Goal: Task Accomplishment & Management: Use online tool/utility

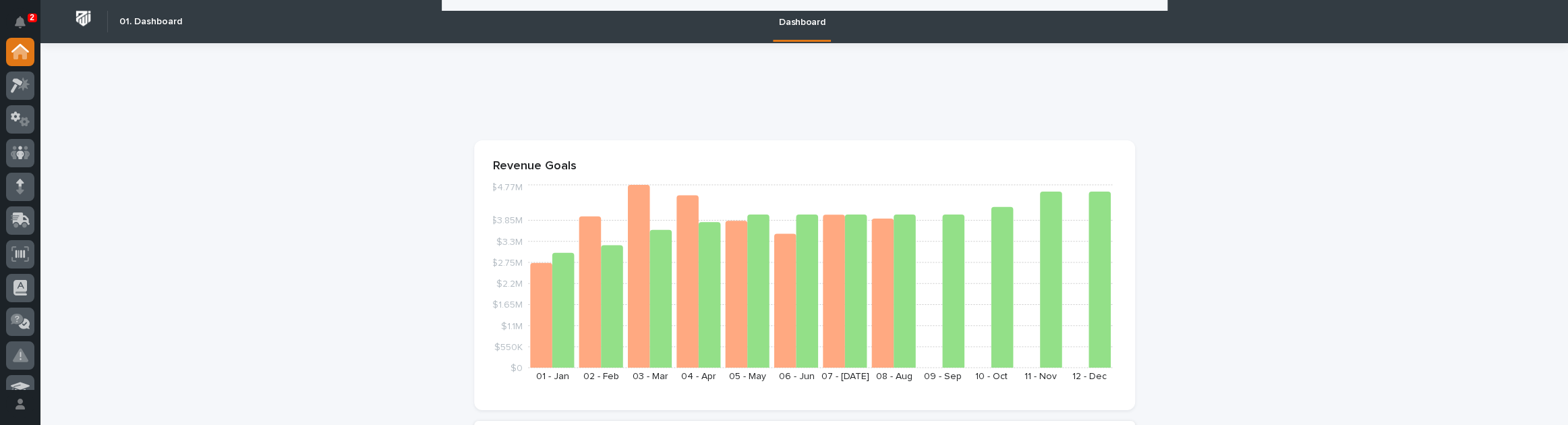
scroll to position [613, 0]
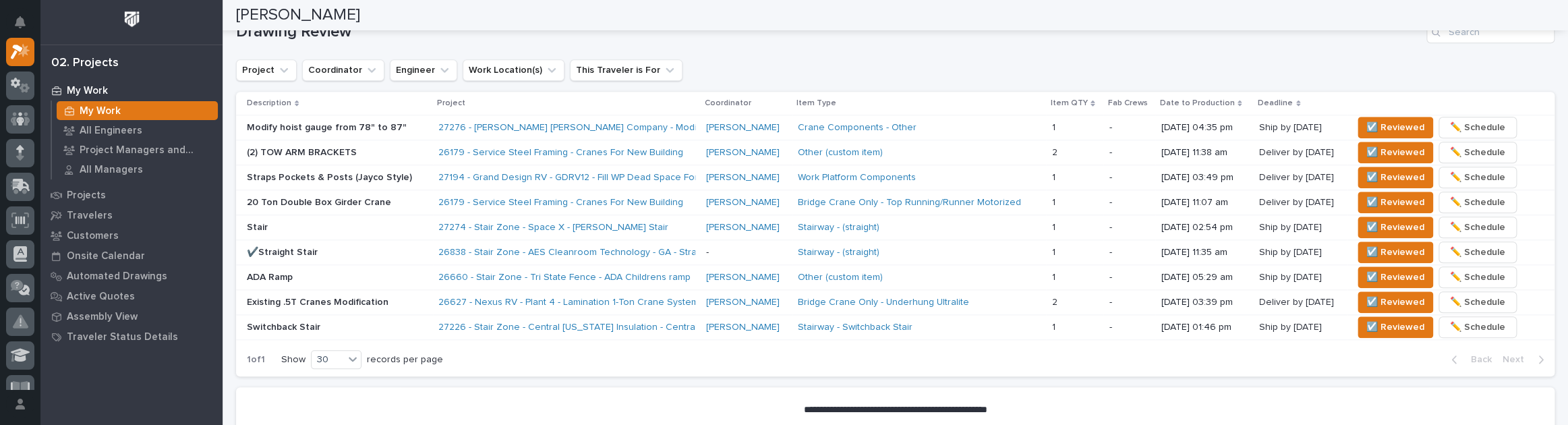
click at [219, 14] on div at bounding box center [131, 22] width 182 height 45
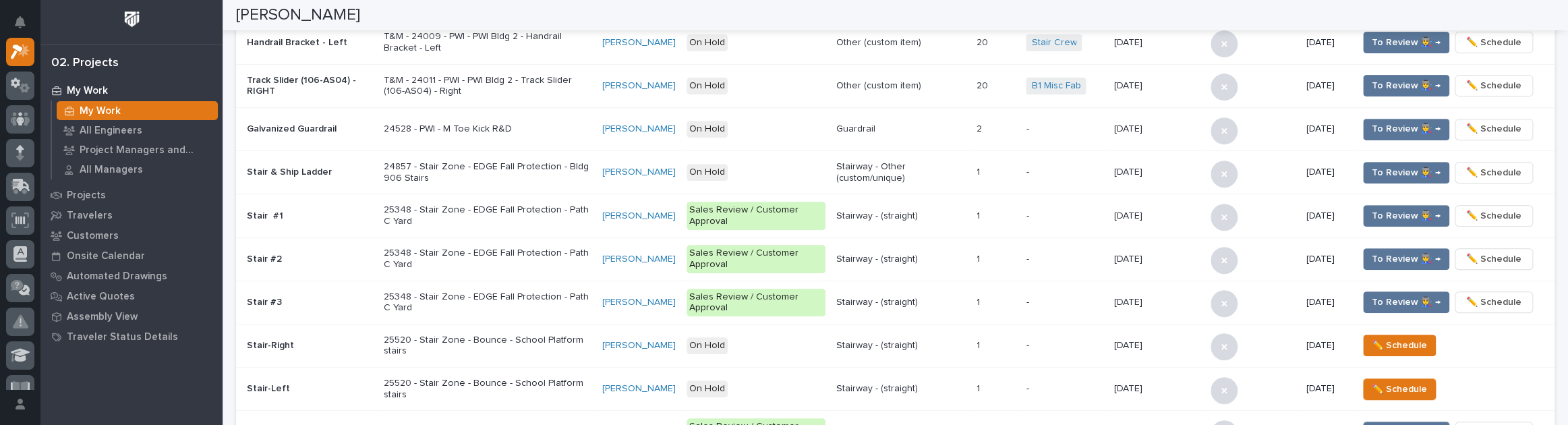
scroll to position [155, 0]
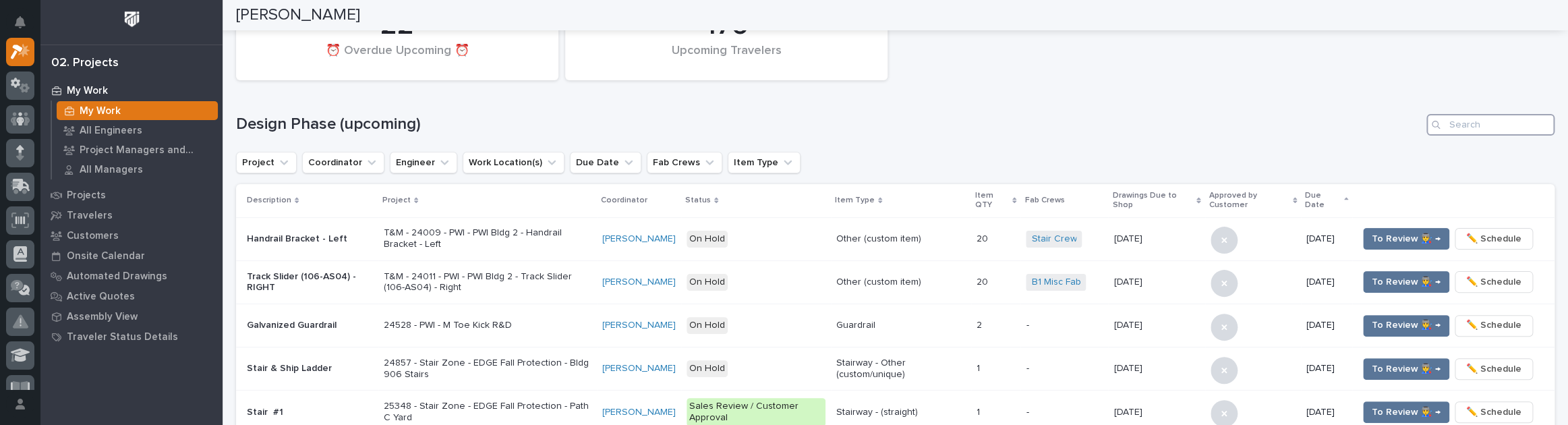
click at [1469, 128] on input "Search" at bounding box center [1490, 125] width 128 height 22
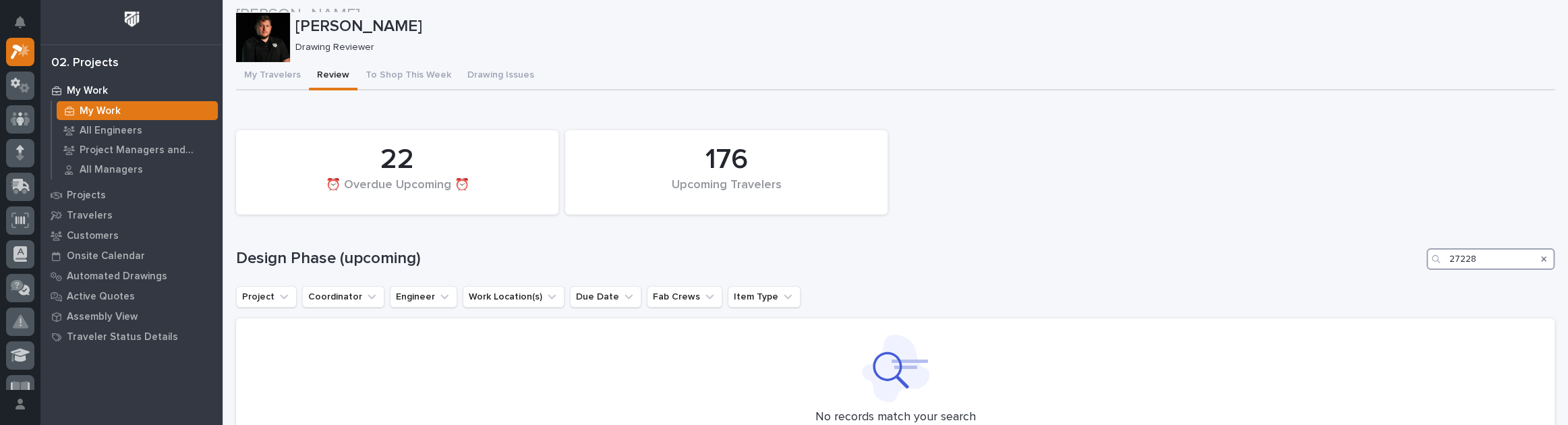
scroll to position [0, 0]
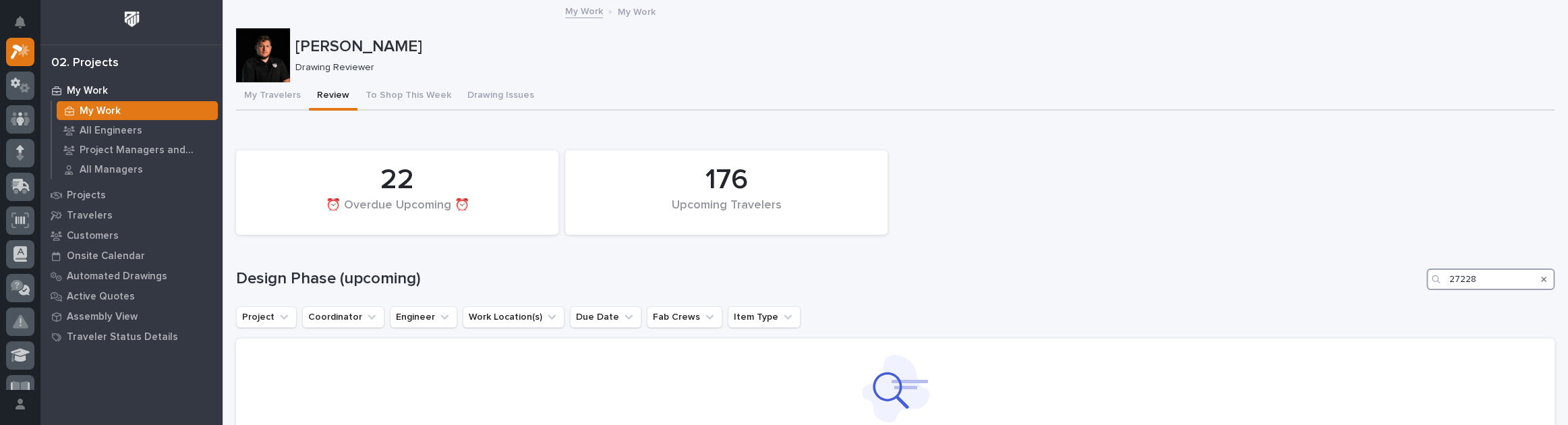
drag, startPoint x: 1519, startPoint y: 284, endPoint x: 1275, endPoint y: 291, distance: 244.1
click at [1275, 291] on div "176 Upcoming Travelers 22 ⏰ Overdue Upcoming ⏰ Design Phase (upcoming) 27228 Pr…" at bounding box center [895, 320] width 1318 height 353
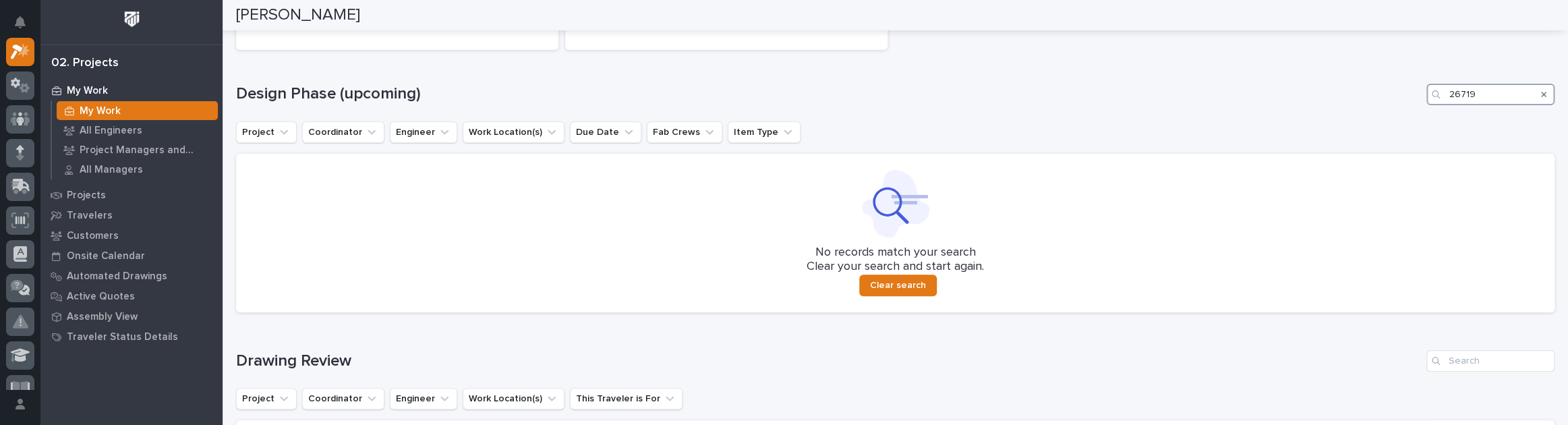
scroll to position [184, 0]
click at [1460, 94] on input "26719" at bounding box center [1490, 96] width 128 height 22
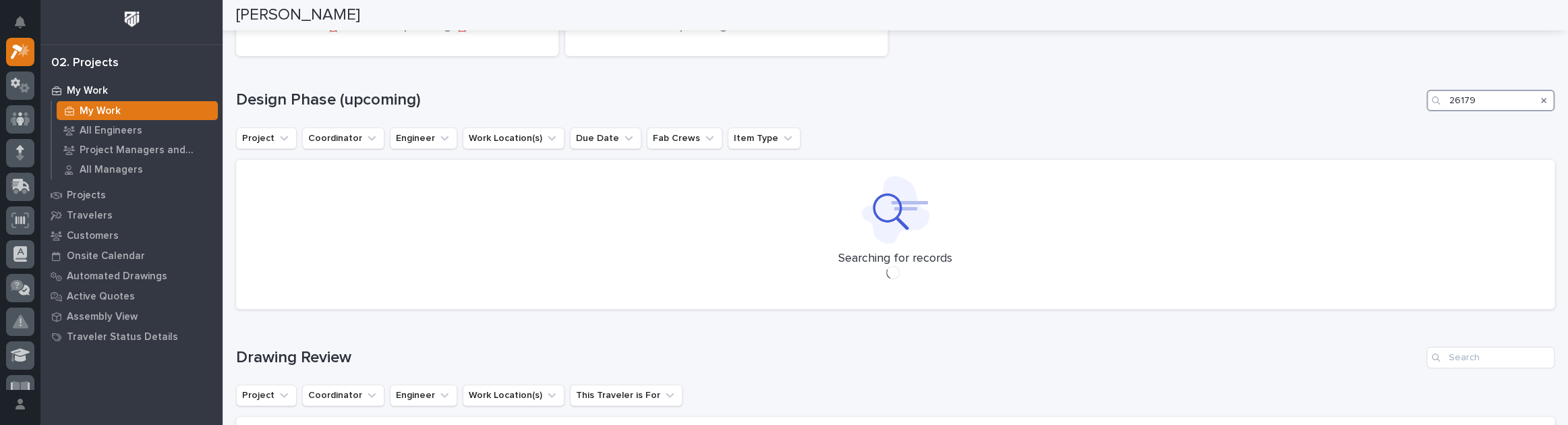
scroll to position [156, 0]
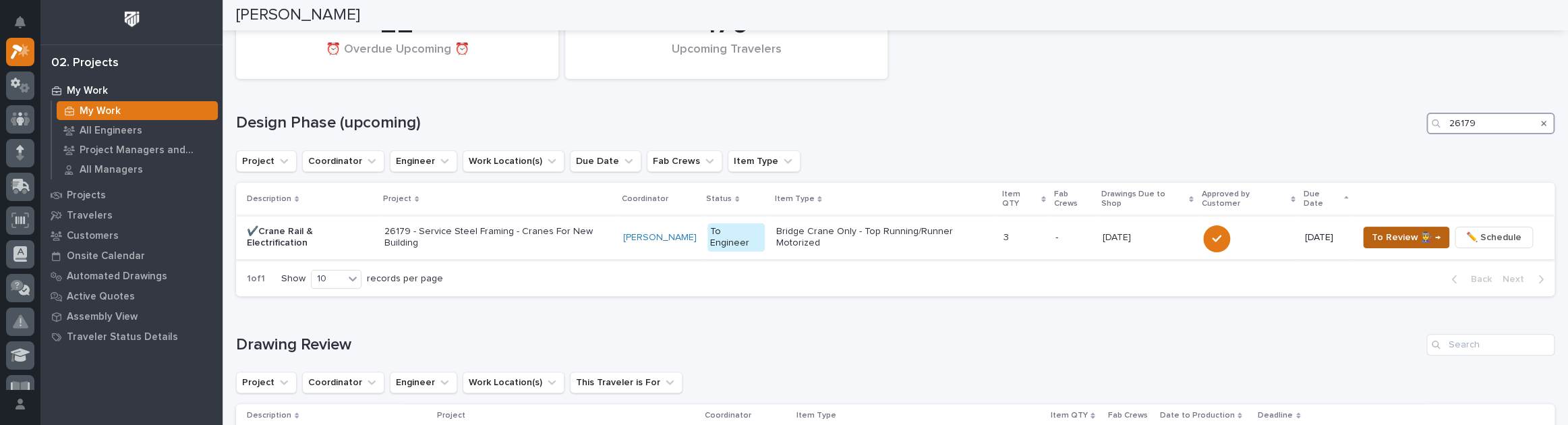
type input "26179"
click at [1372, 229] on span "To Review 👨‍🏭 →" at bounding box center [1406, 238] width 69 height 16
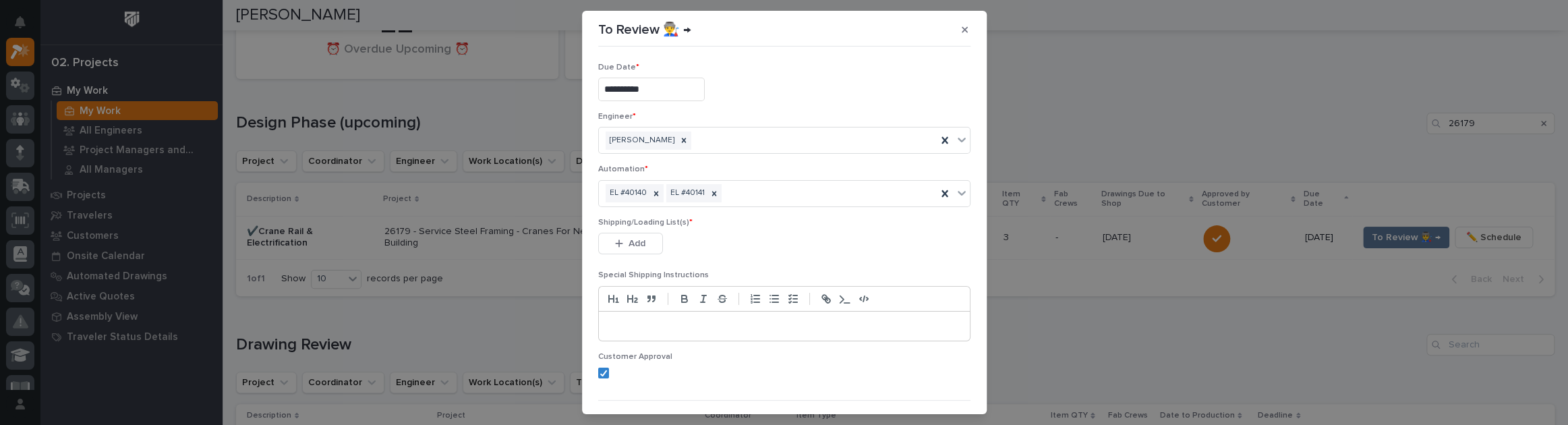
scroll to position [34, 0]
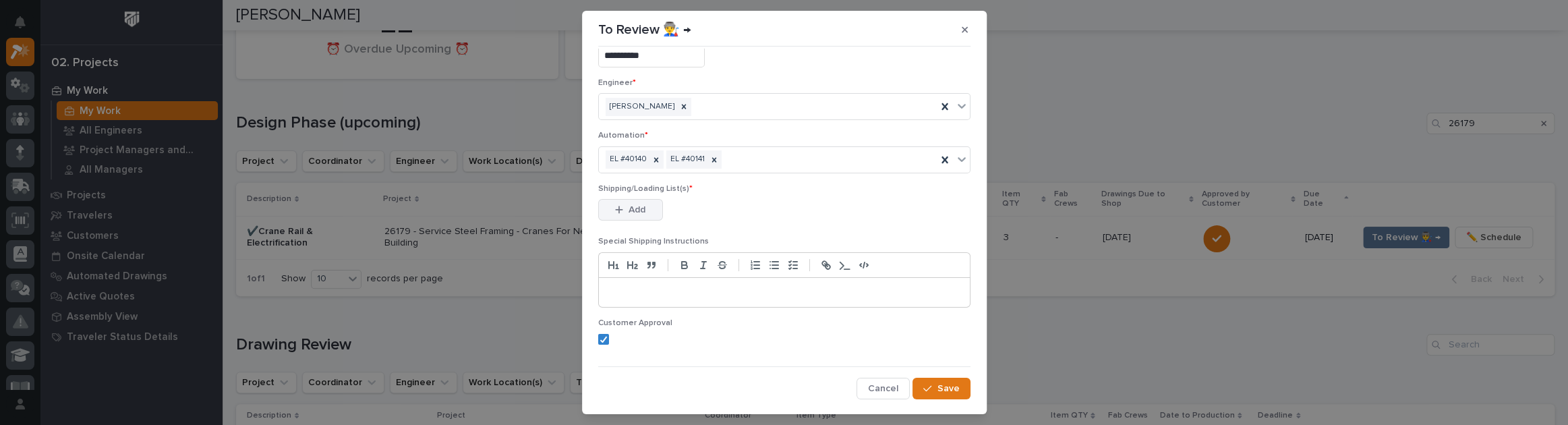
click at [633, 214] on span "Add" at bounding box center [637, 210] width 17 height 12
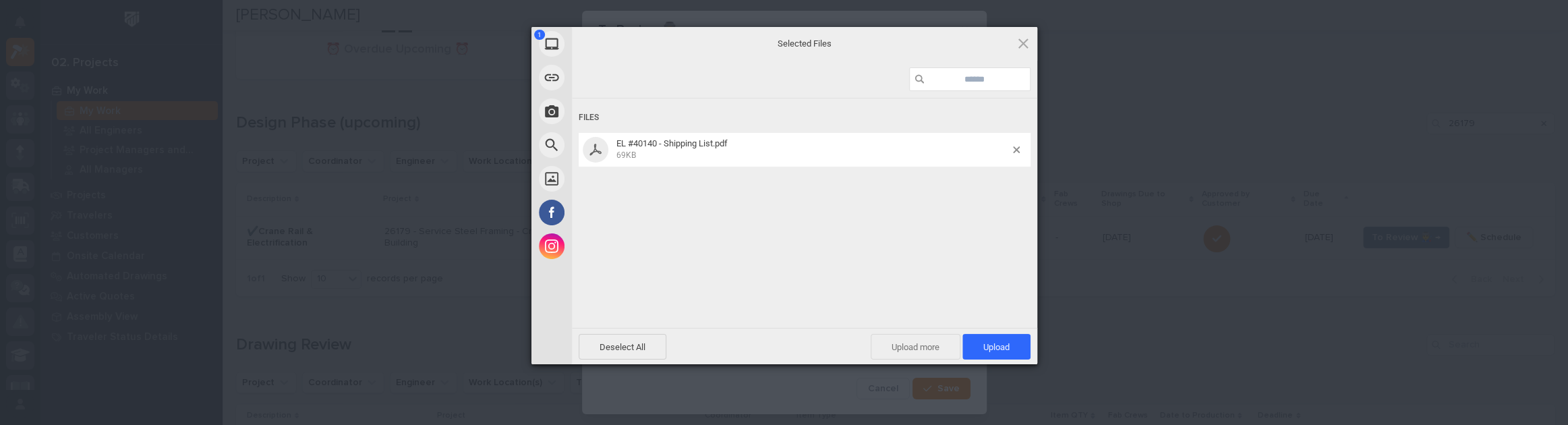
click at [884, 344] on span "Upload more" at bounding box center [915, 347] width 90 height 25
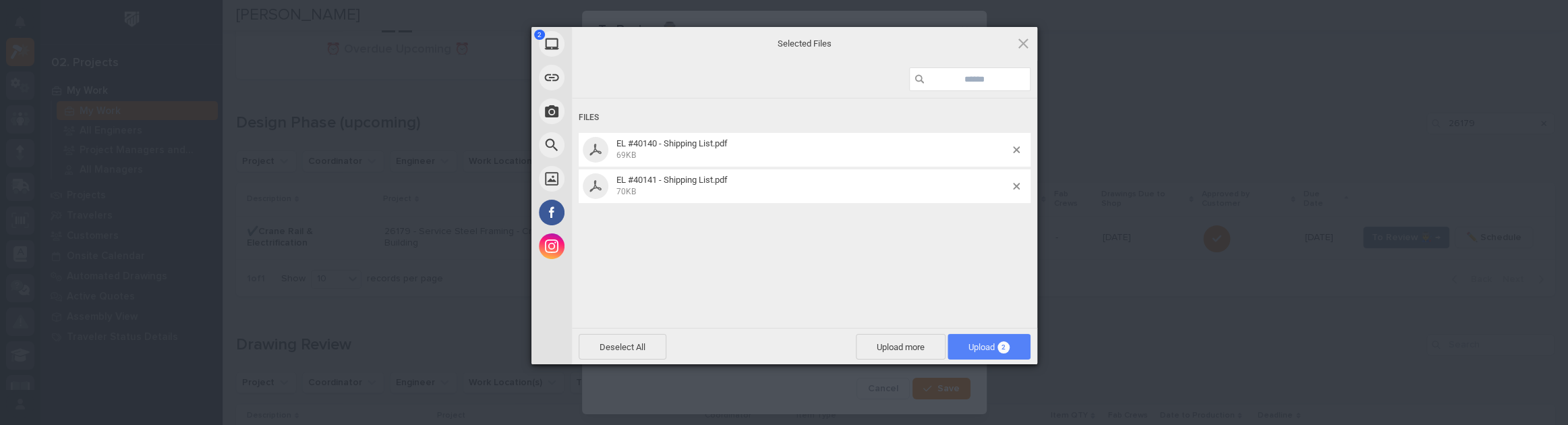
click at [981, 352] on span "Upload 2" at bounding box center [988, 347] width 83 height 25
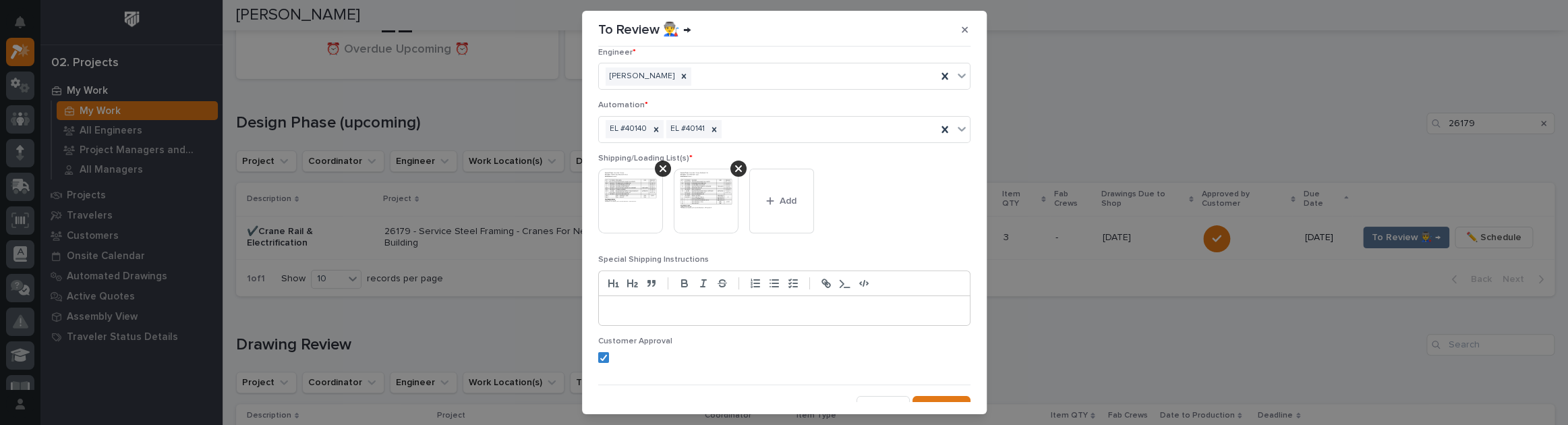
scroll to position [79, 0]
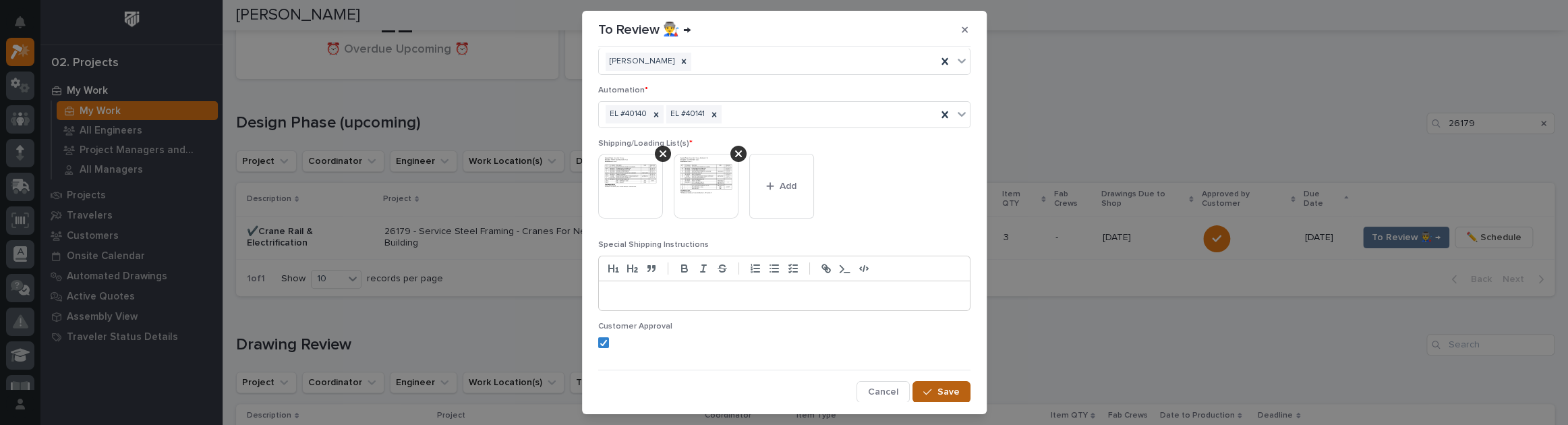
click at [925, 395] on button "Save" at bounding box center [940, 391] width 57 height 22
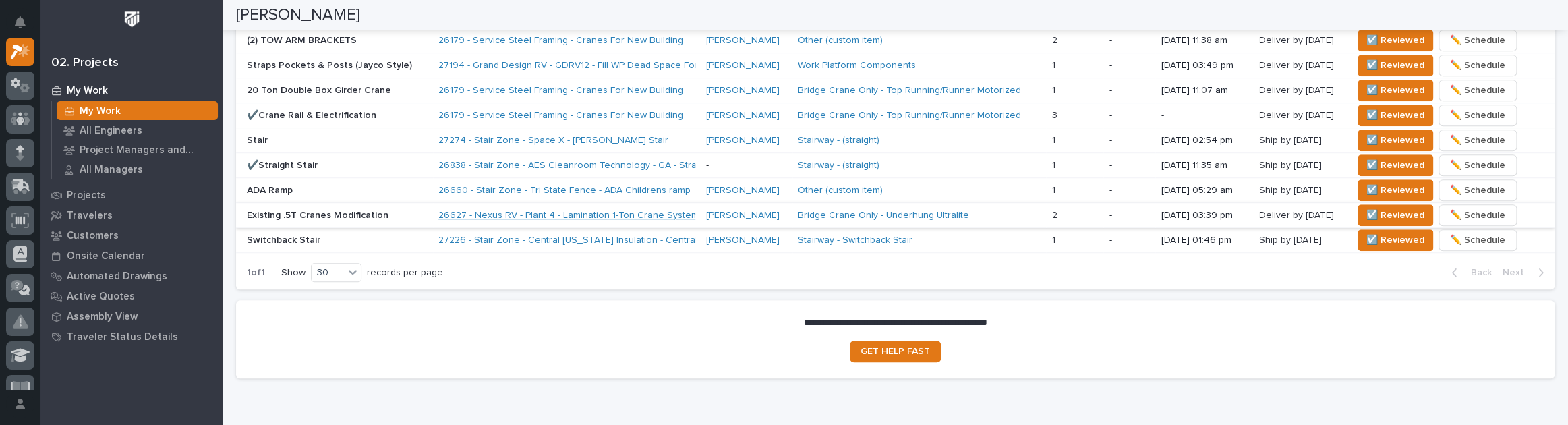
scroll to position [564, 0]
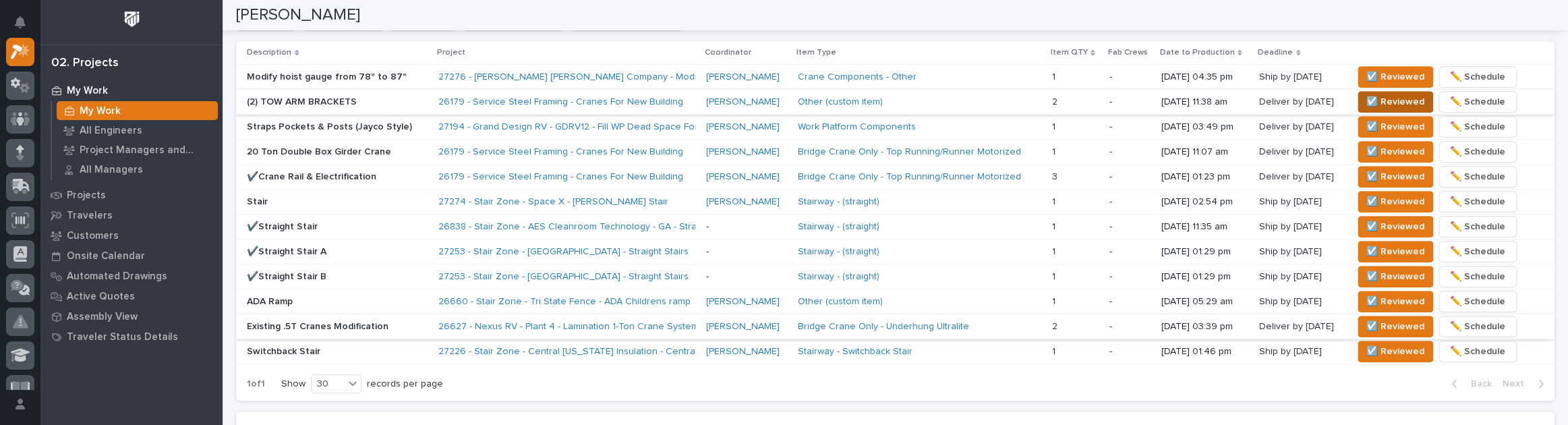
click at [1366, 96] on span "☑️ Reviewed" at bounding box center [1396, 102] width 58 height 16
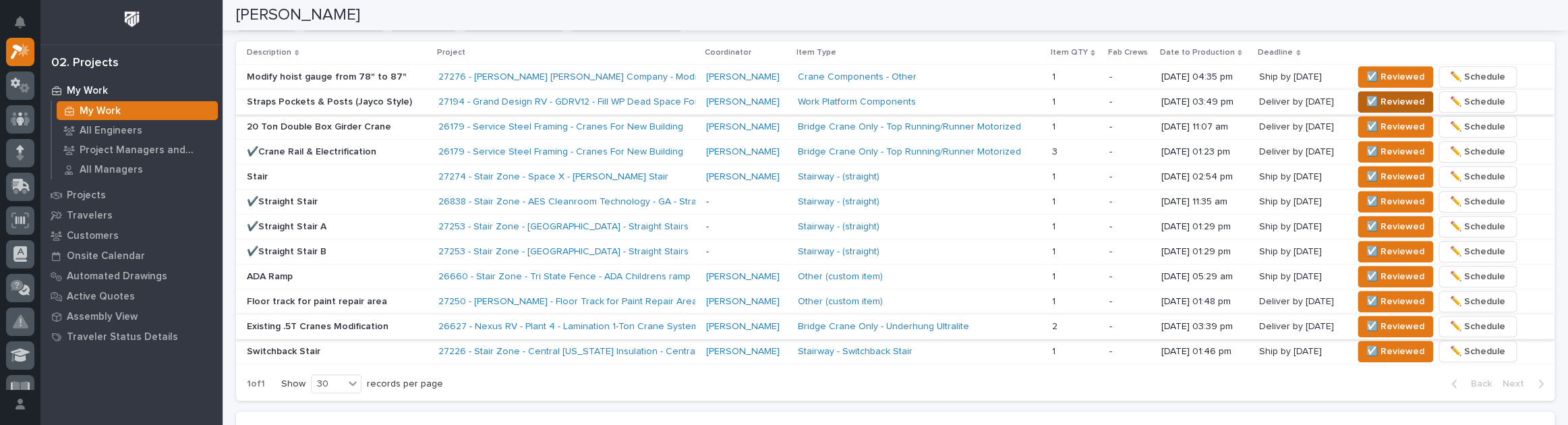
click at [1400, 99] on span "☑️ Reviewed" at bounding box center [1396, 102] width 58 height 16
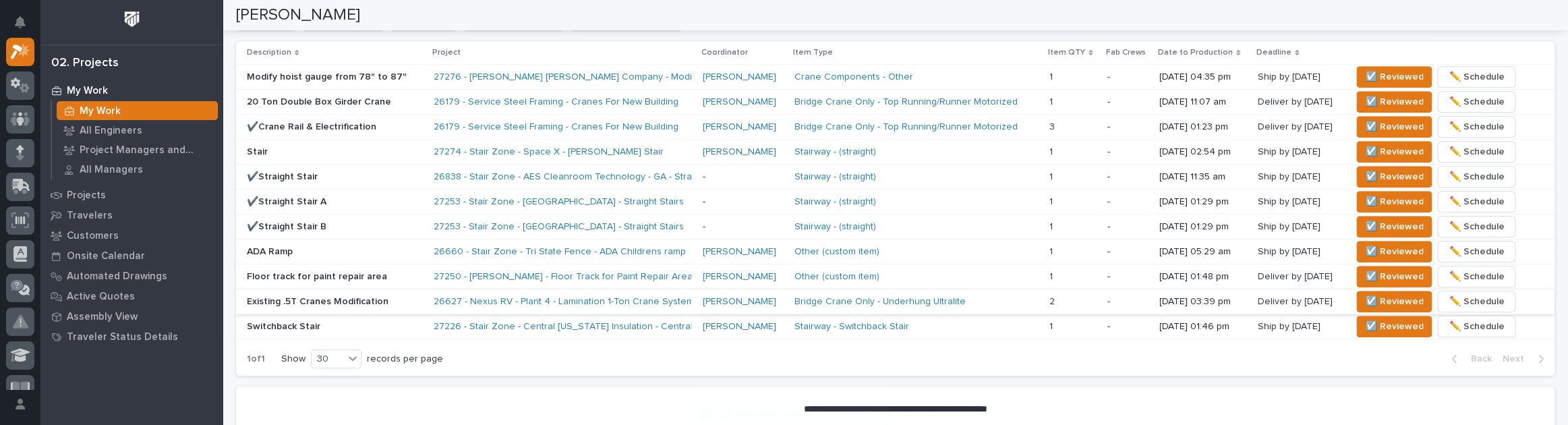
scroll to position [552, 0]
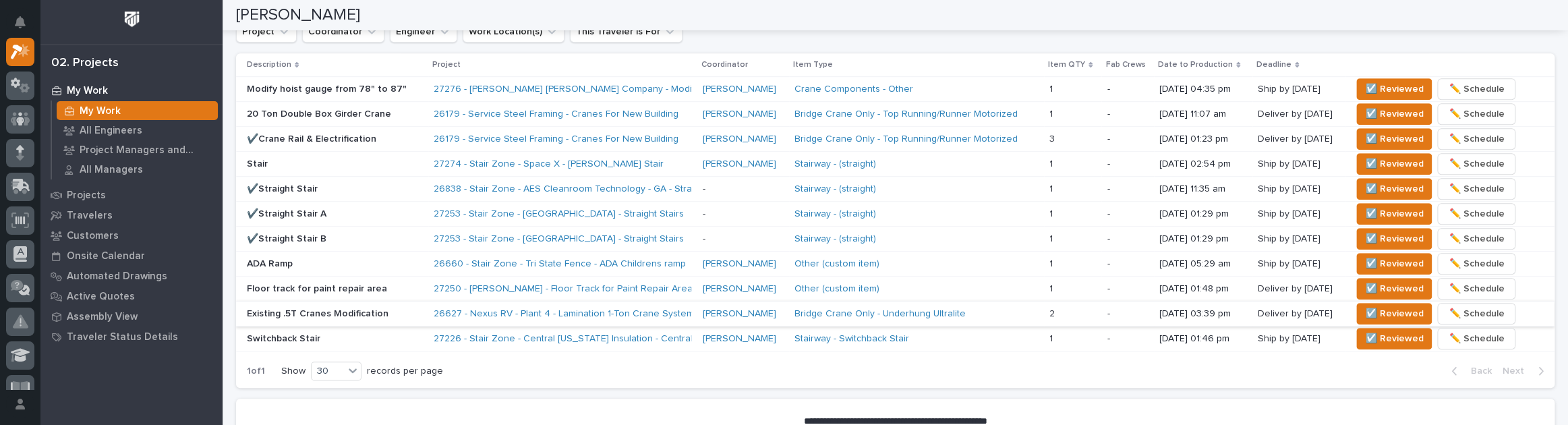
click at [390, 158] on p "Stair" at bounding box center [335, 164] width 176 height 11
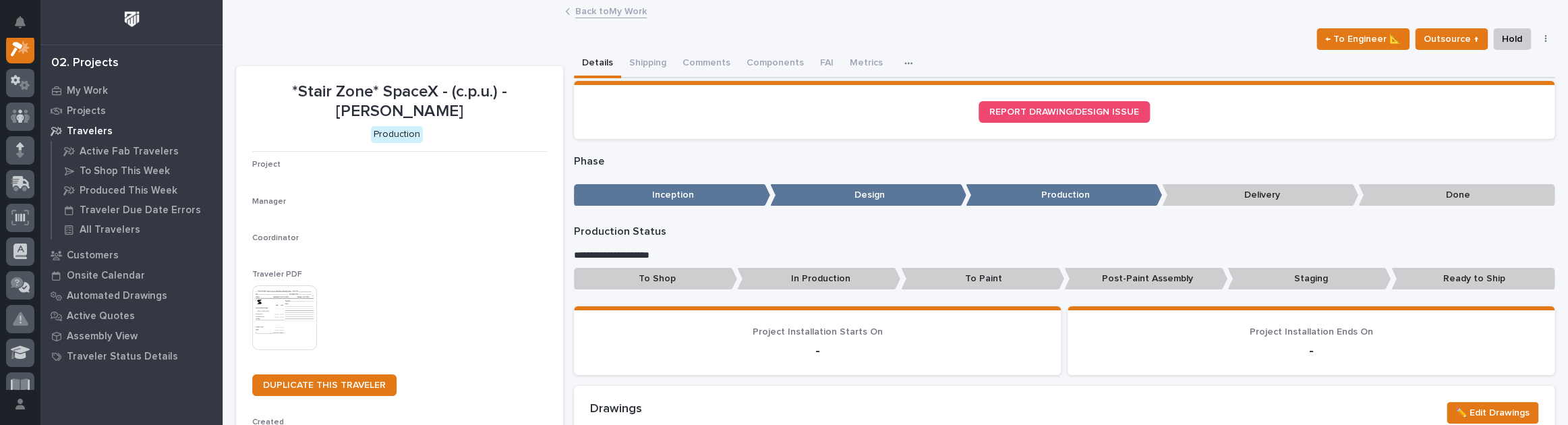
scroll to position [34, 0]
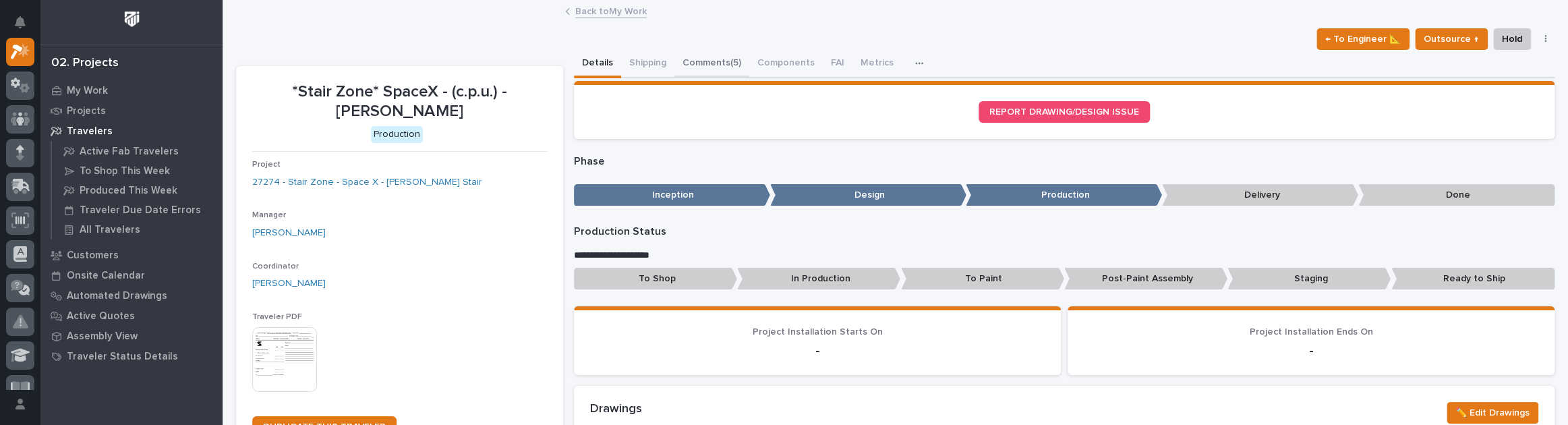
click at [722, 58] on button "Comments (5)" at bounding box center [712, 64] width 75 height 28
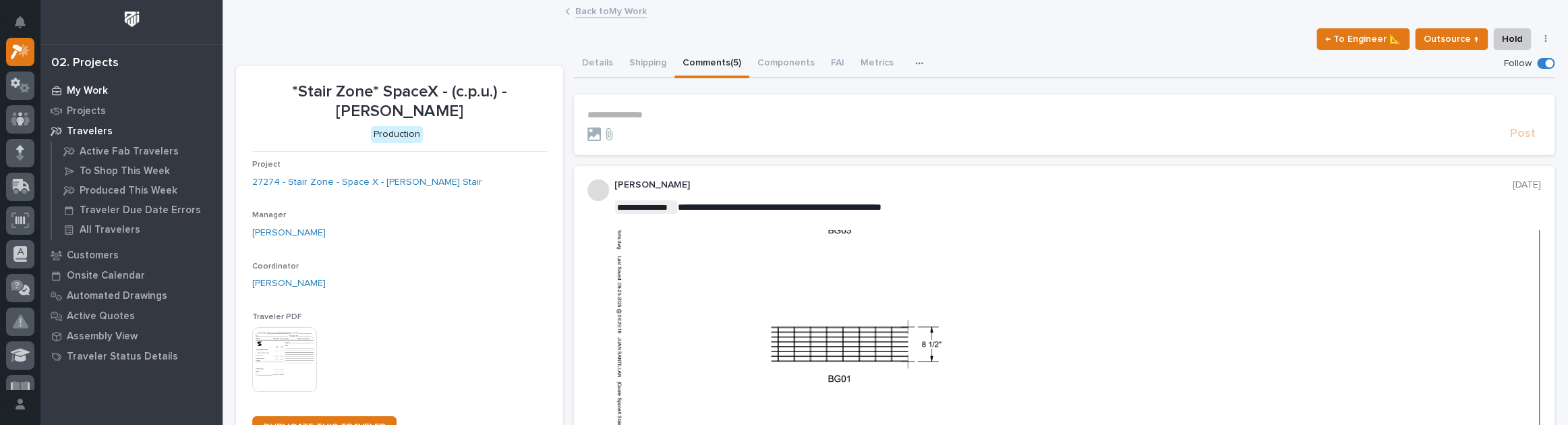
click at [96, 91] on p "My Work" at bounding box center [87, 91] width 41 height 12
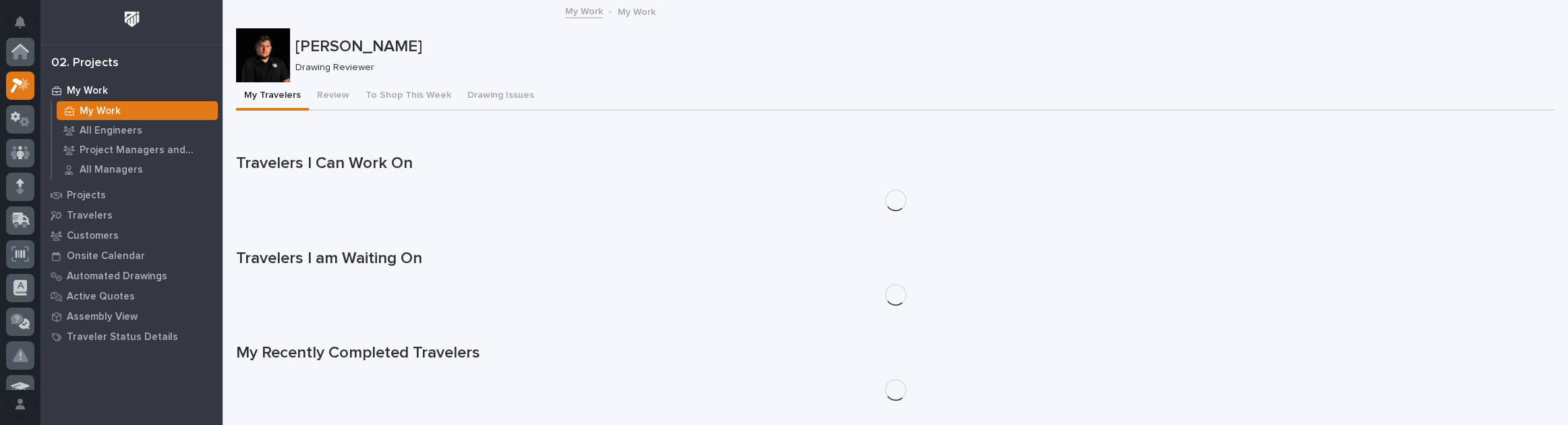
scroll to position [34, 0]
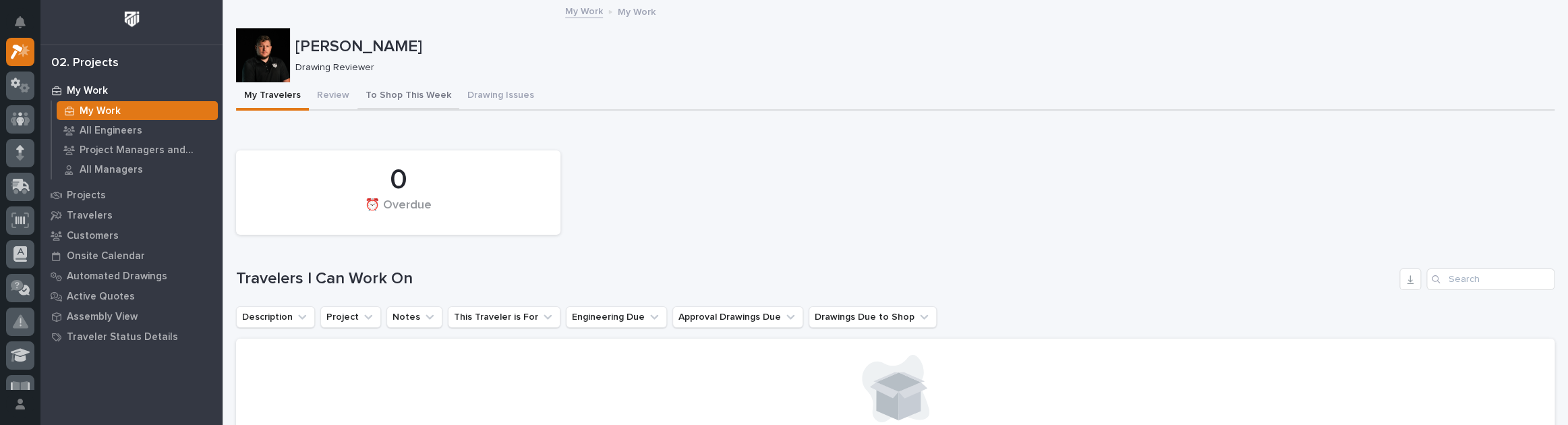
click at [322, 96] on button "Review" at bounding box center [333, 96] width 49 height 28
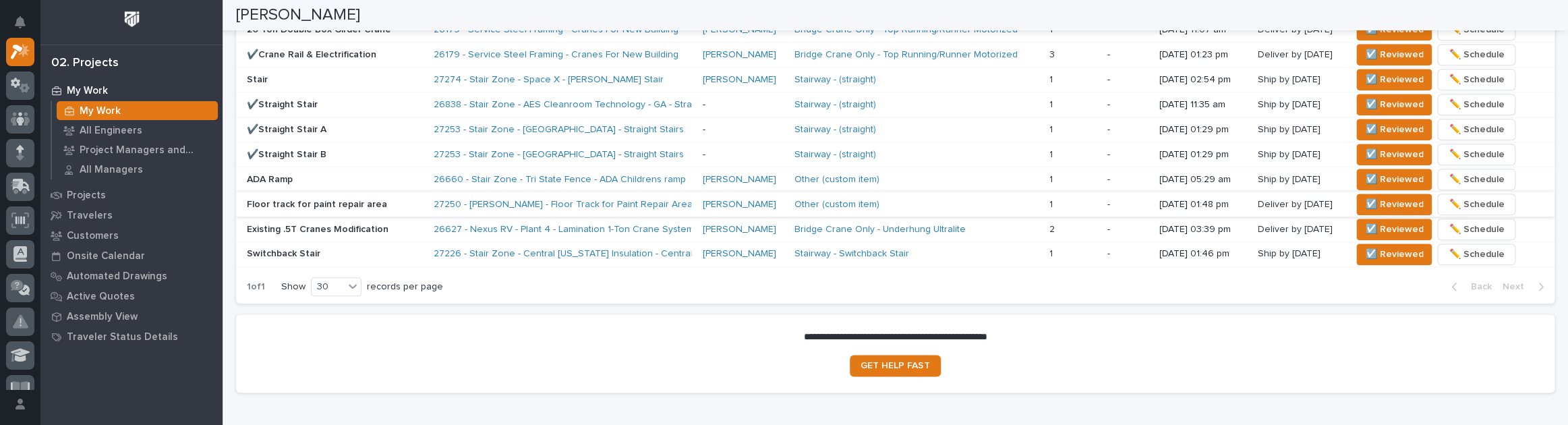
scroll to position [920, 0]
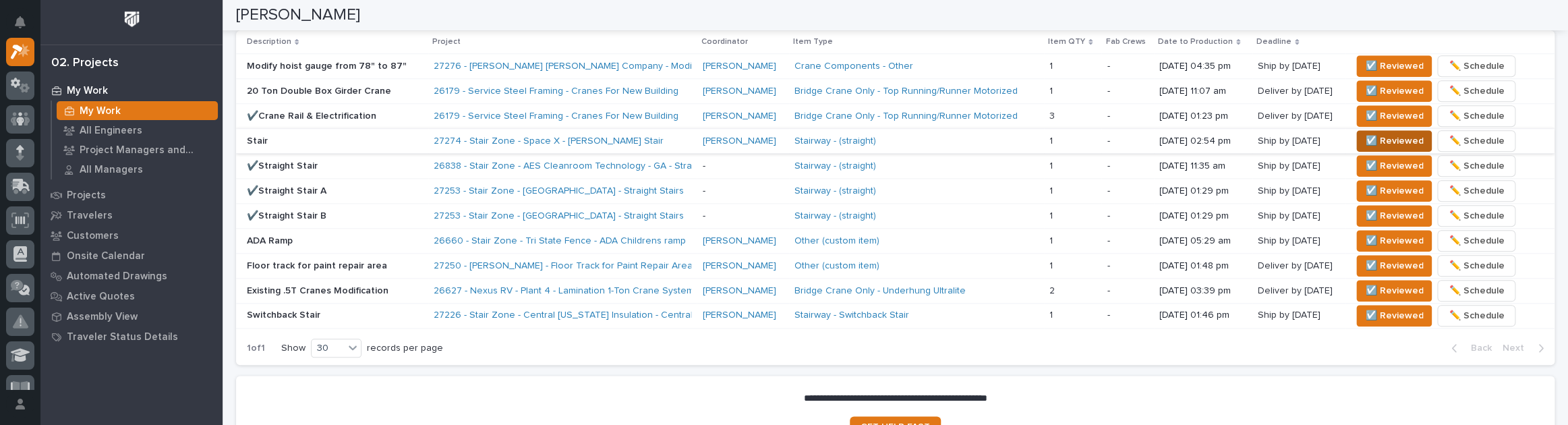
click at [1368, 140] on span "☑️ Reviewed" at bounding box center [1394, 141] width 58 height 16
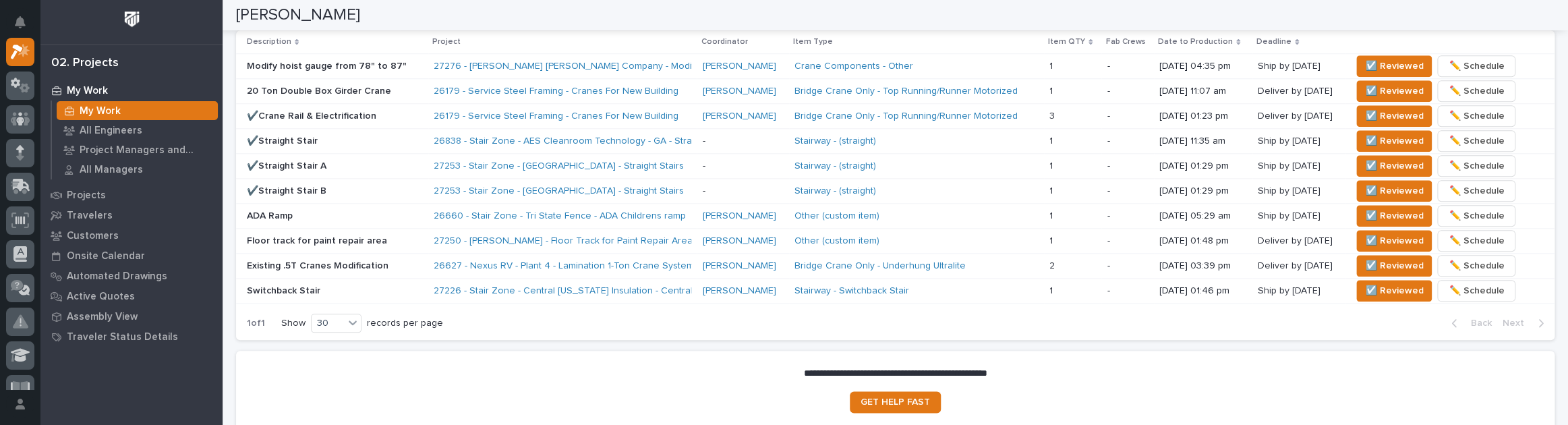
click at [1113, 142] on p "-" at bounding box center [1127, 141] width 41 height 11
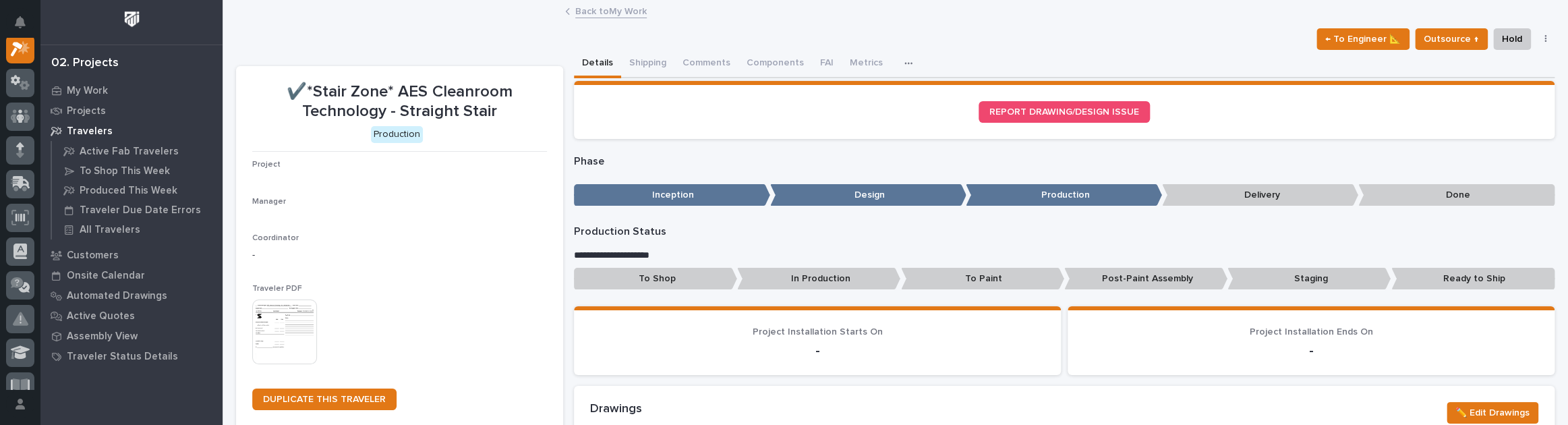
scroll to position [34, 0]
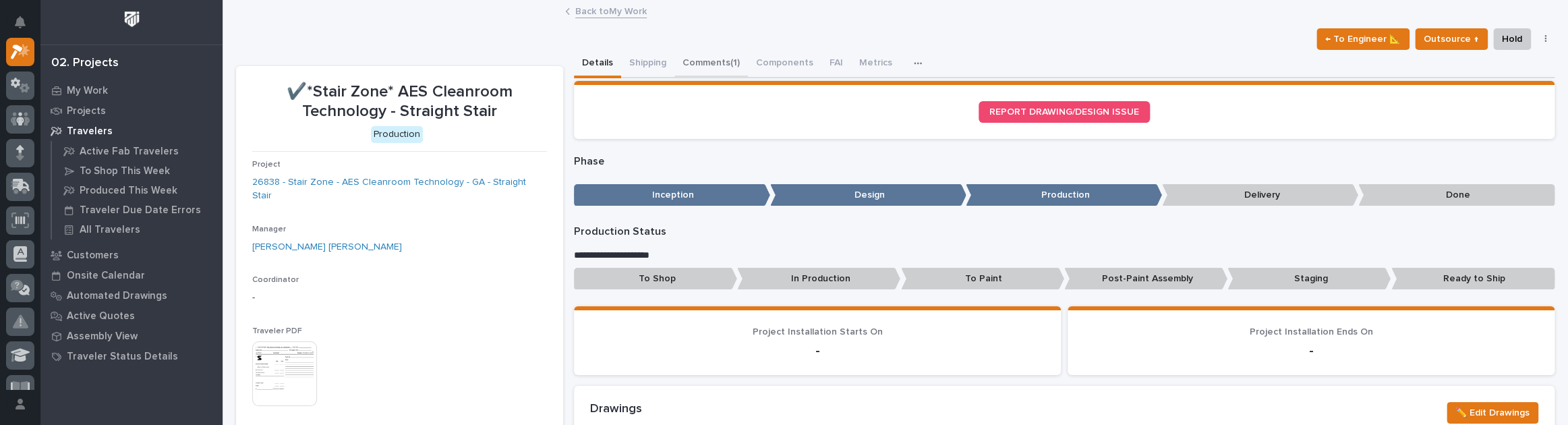
click at [738, 61] on button "Comments (1)" at bounding box center [711, 64] width 73 height 28
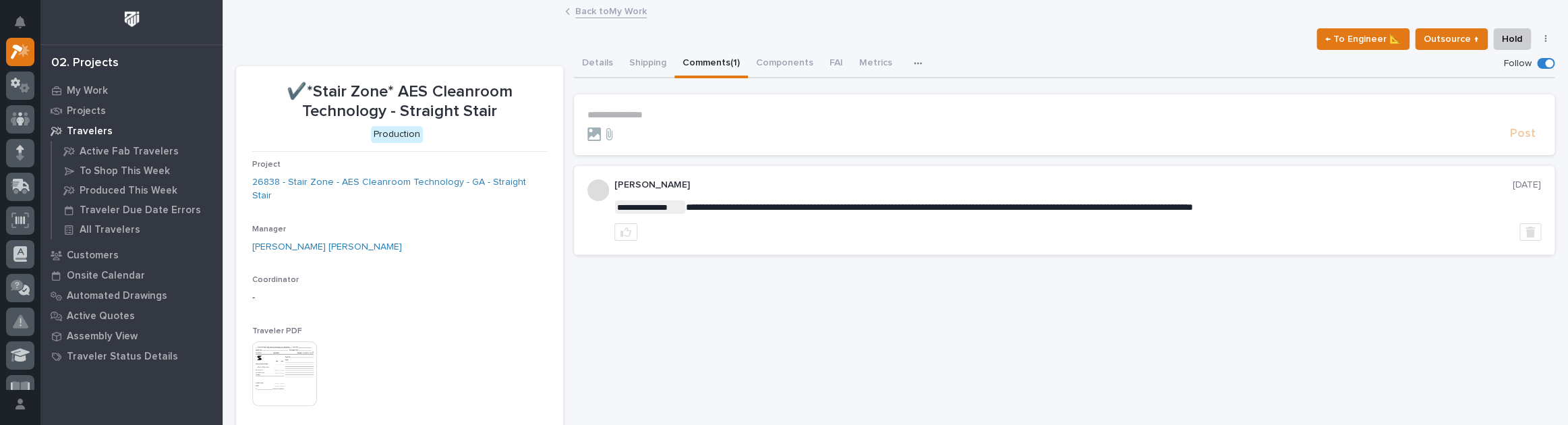
click at [612, 7] on link "Back to My Work" at bounding box center [611, 10] width 72 height 16
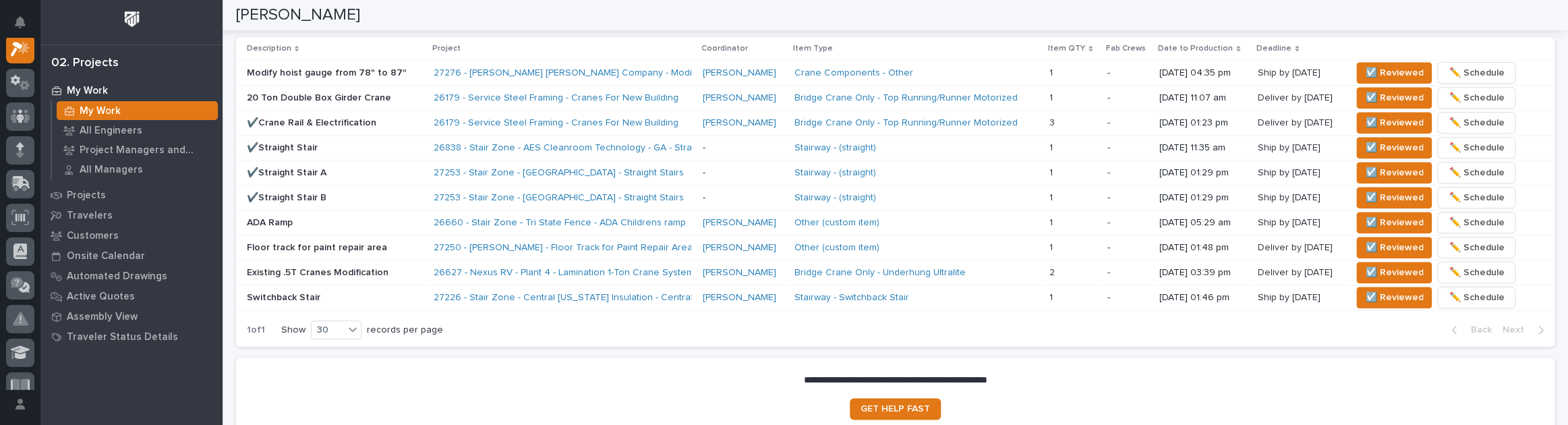
scroll to position [920, 0]
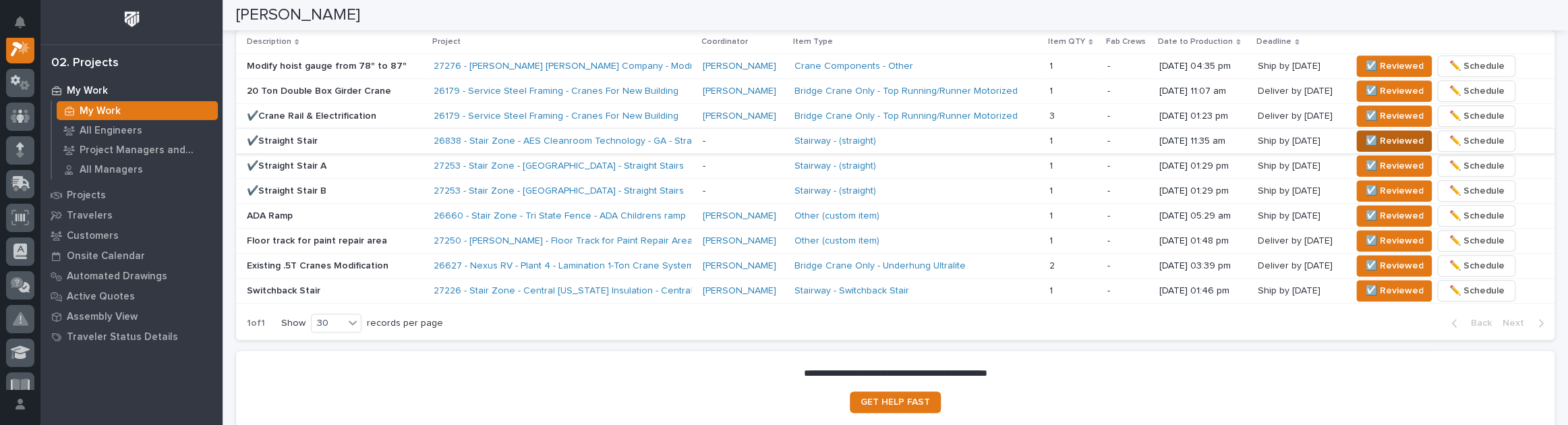
click at [1365, 133] on span "☑️ Reviewed" at bounding box center [1394, 141] width 58 height 16
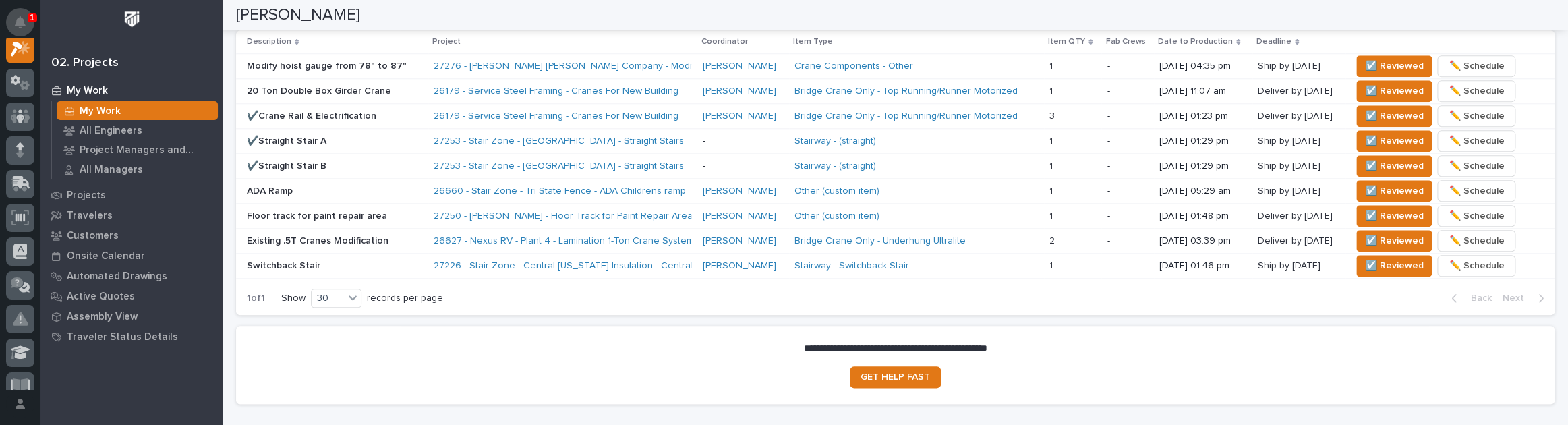
click at [8, 21] on button "Notifications" at bounding box center [20, 22] width 28 height 28
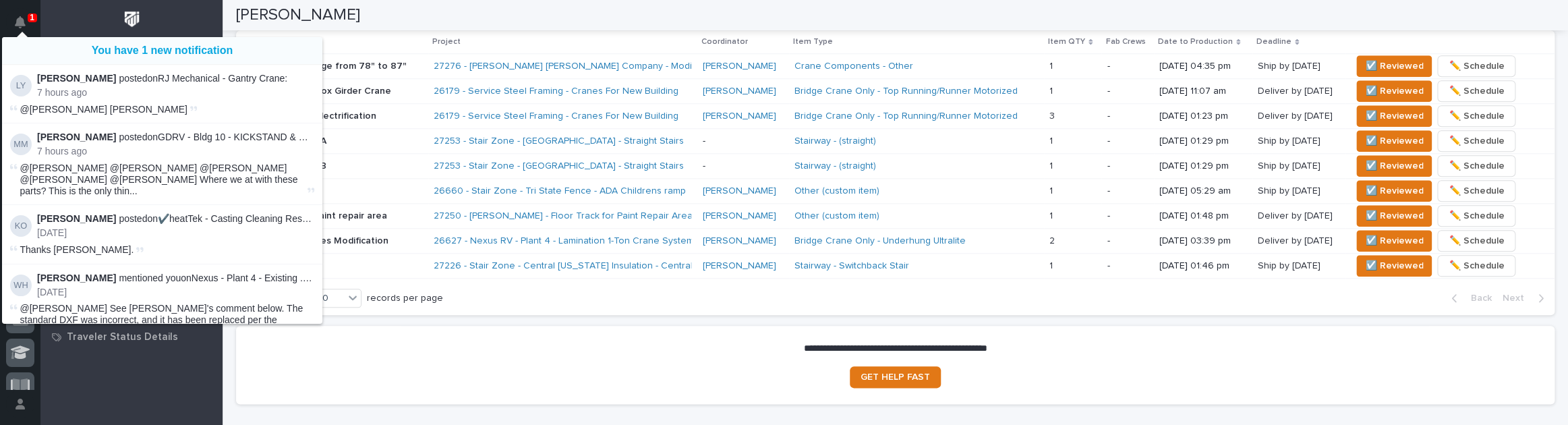
scroll to position [34, 0]
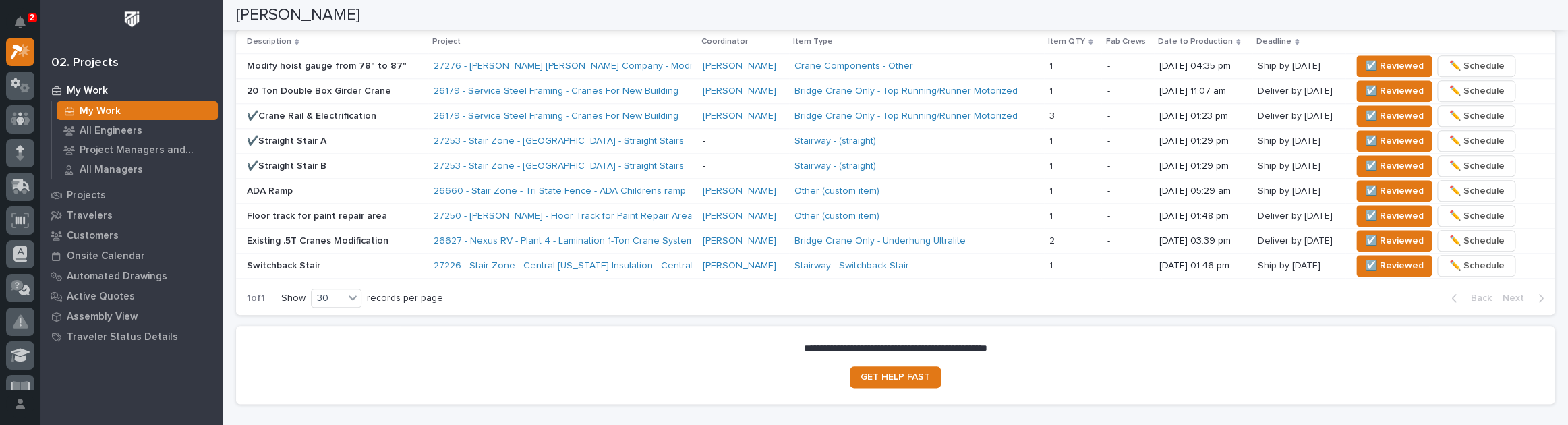
click at [22, 7] on div "2" at bounding box center [23, 21] width 13 height 32
click at [22, 17] on icon "Notifications" at bounding box center [20, 22] width 10 height 12
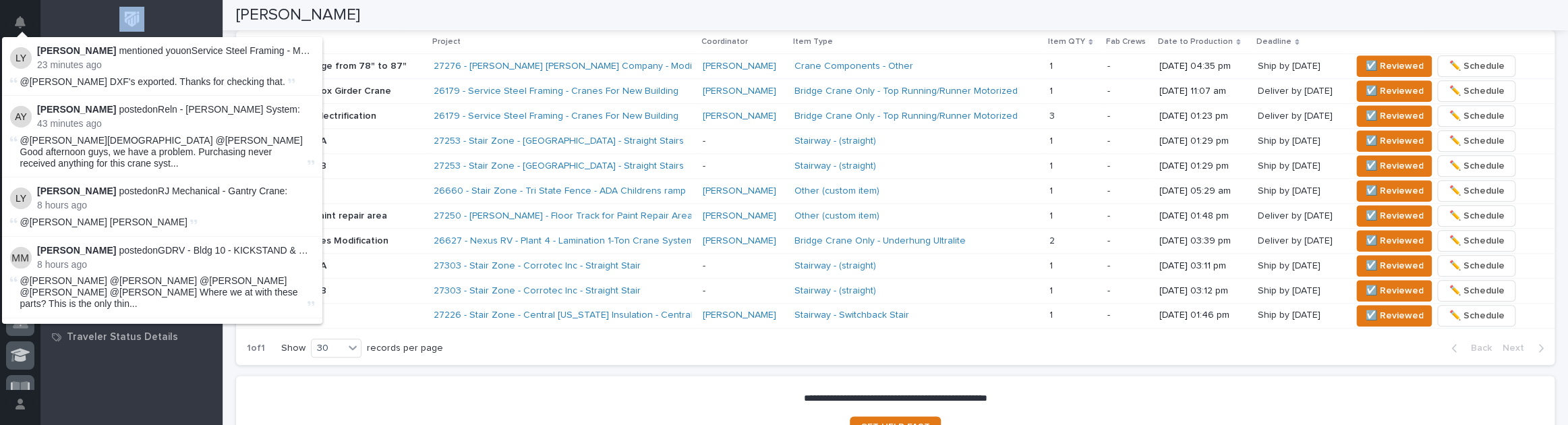
drag, startPoint x: 23, startPoint y: 17, endPoint x: 330, endPoint y: 377, distance: 473.1
click at [23, 17] on icon "Notifications" at bounding box center [20, 22] width 10 height 12
click at [181, 398] on div "My Work My Work All Engineers Project Managers and Engineers All Managers Proje…" at bounding box center [131, 253] width 182 height 345
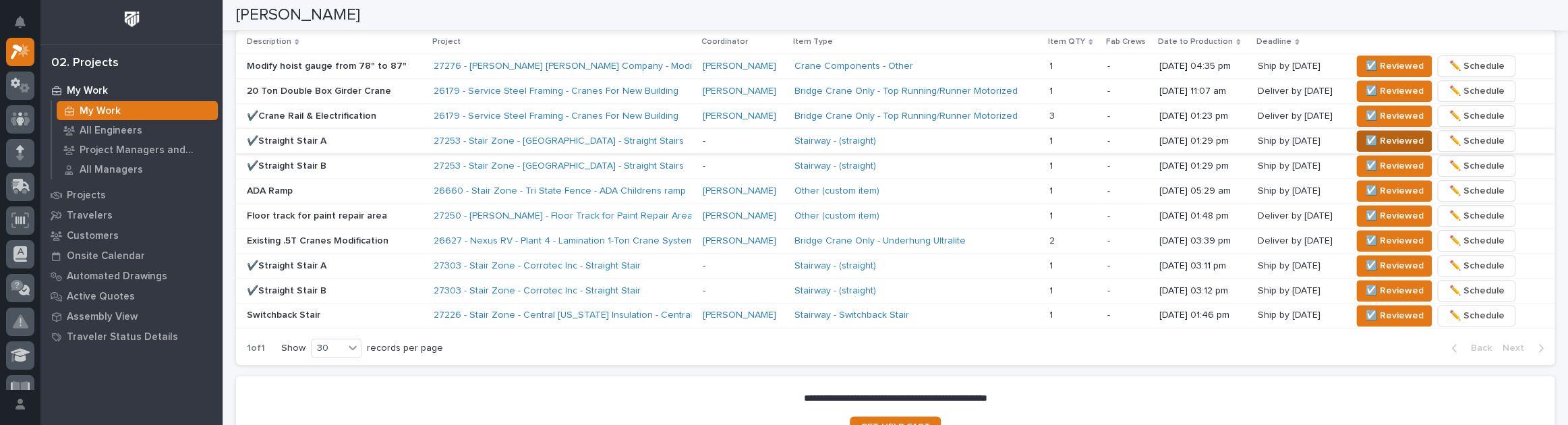
click at [1383, 136] on span "☑️ Reviewed" at bounding box center [1394, 141] width 58 height 16
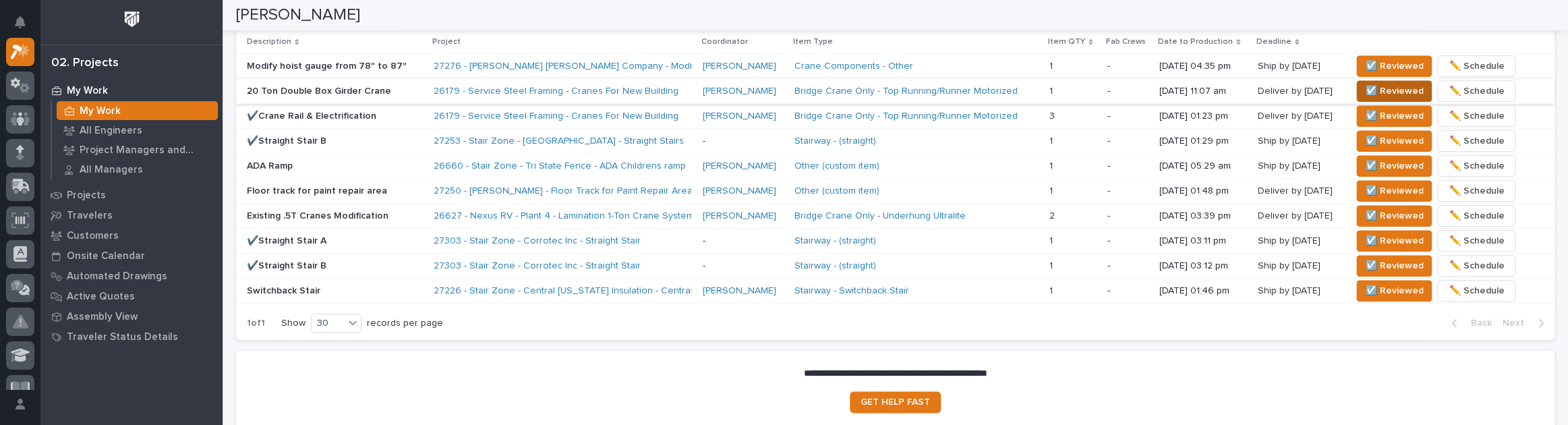
click at [1372, 94] on span "☑️ Reviewed" at bounding box center [1394, 91] width 58 height 16
click at [1408, 88] on span "☑️ Reviewed" at bounding box center [1394, 91] width 58 height 16
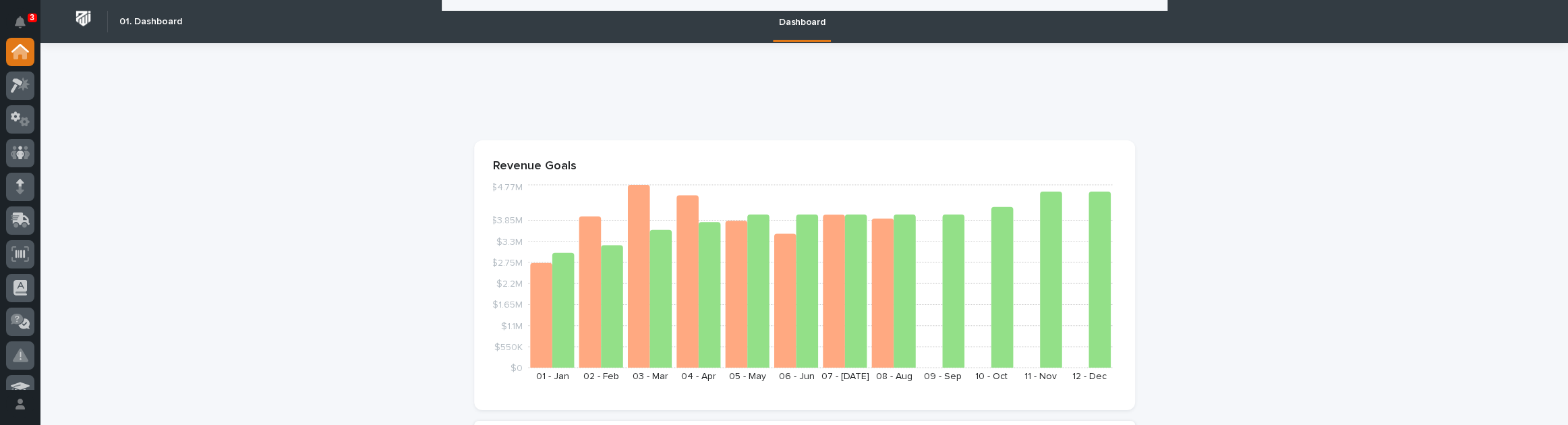
click at [26, 17] on button "Notifications" at bounding box center [20, 22] width 28 height 28
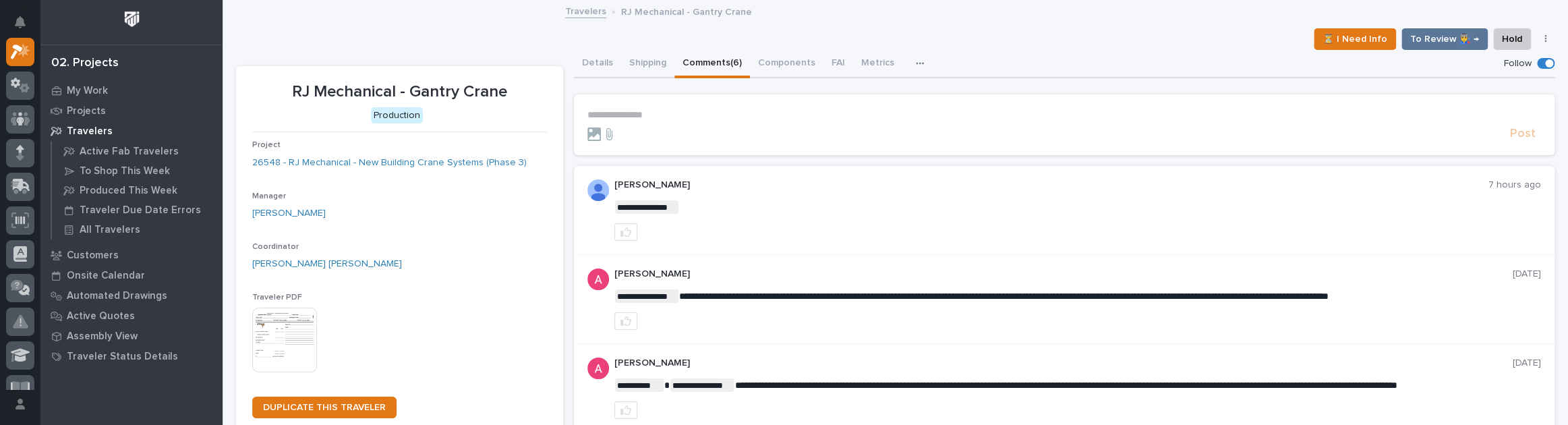
click at [588, 8] on link "Travelers" at bounding box center [585, 10] width 41 height 16
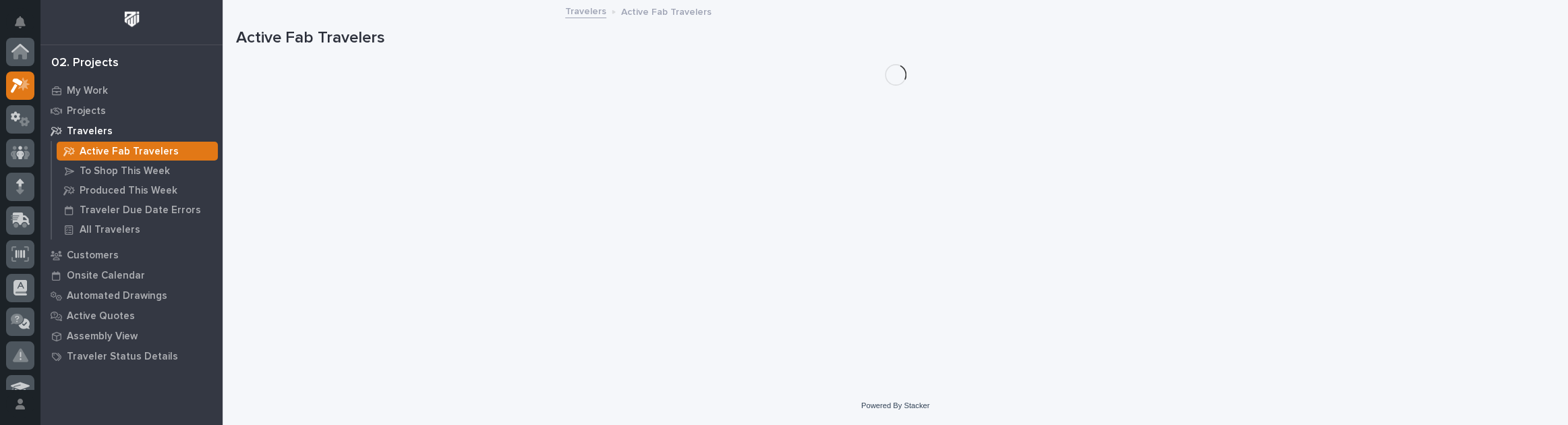
scroll to position [34, 0]
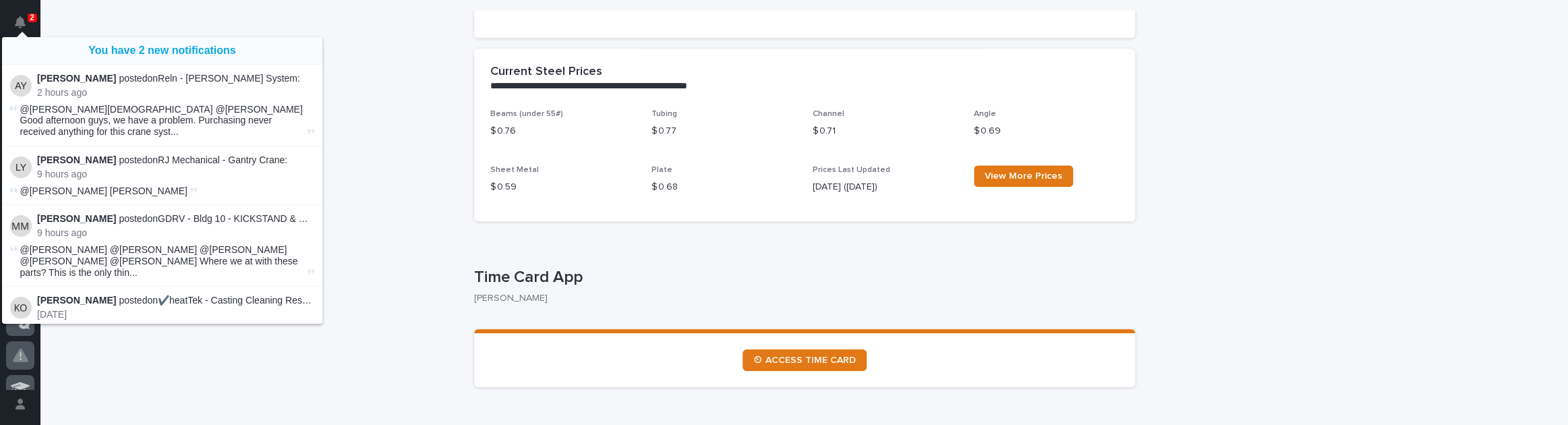
scroll to position [491, 0]
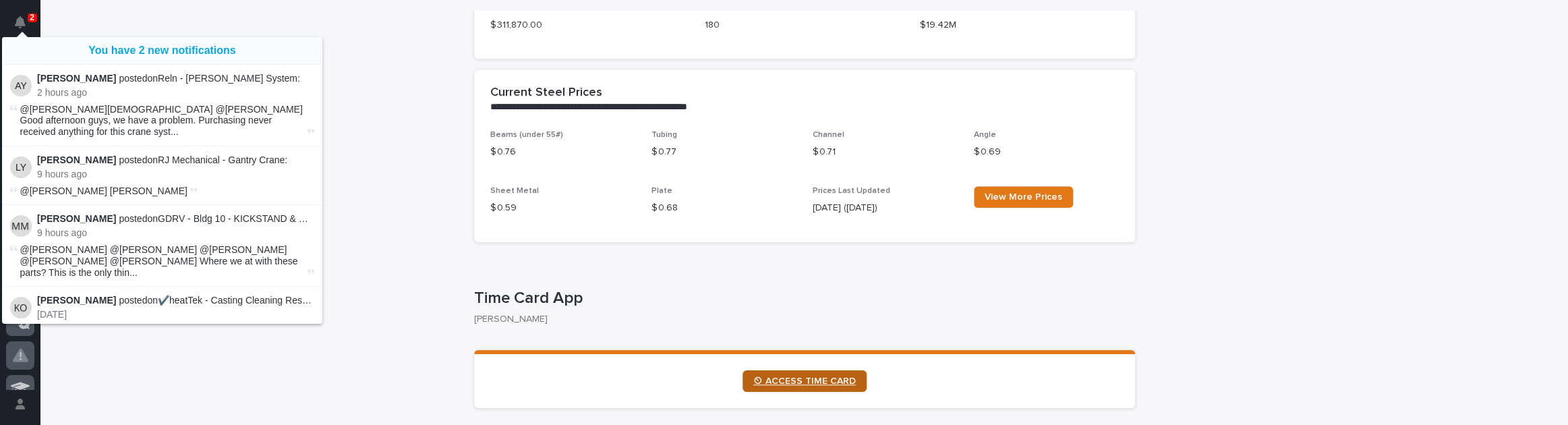
click at [748, 377] on link "⏲ ACCESS TIME CARD" at bounding box center [805, 381] width 124 height 22
